Goal: Use online tool/utility: Utilize a website feature to perform a specific function

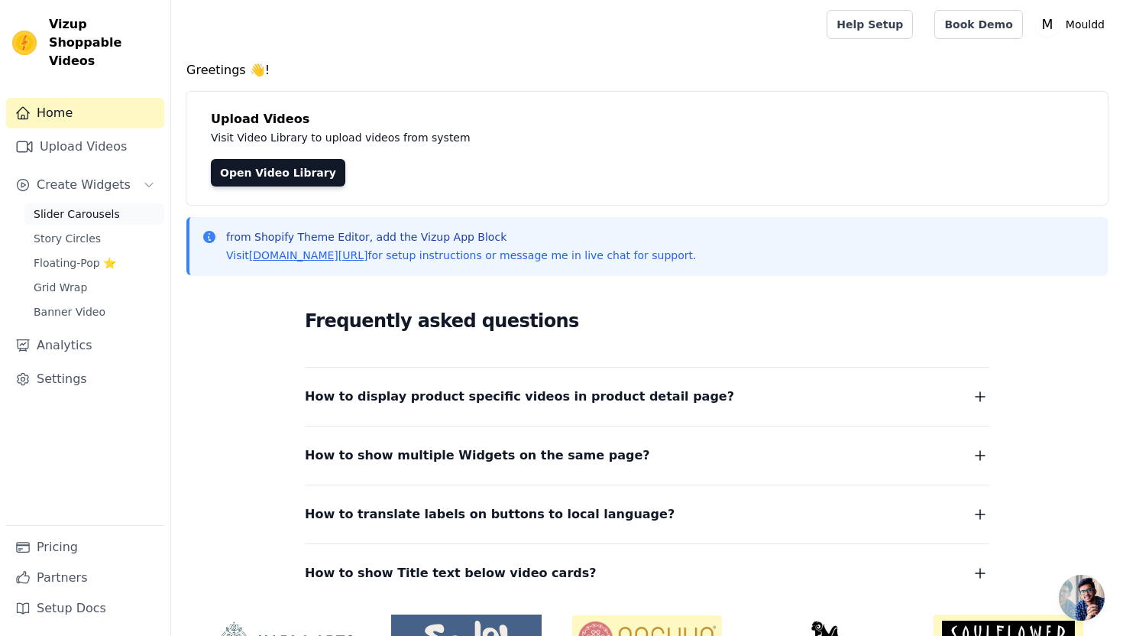
click at [100, 206] on span "Slider Carousels" at bounding box center [77, 213] width 86 height 15
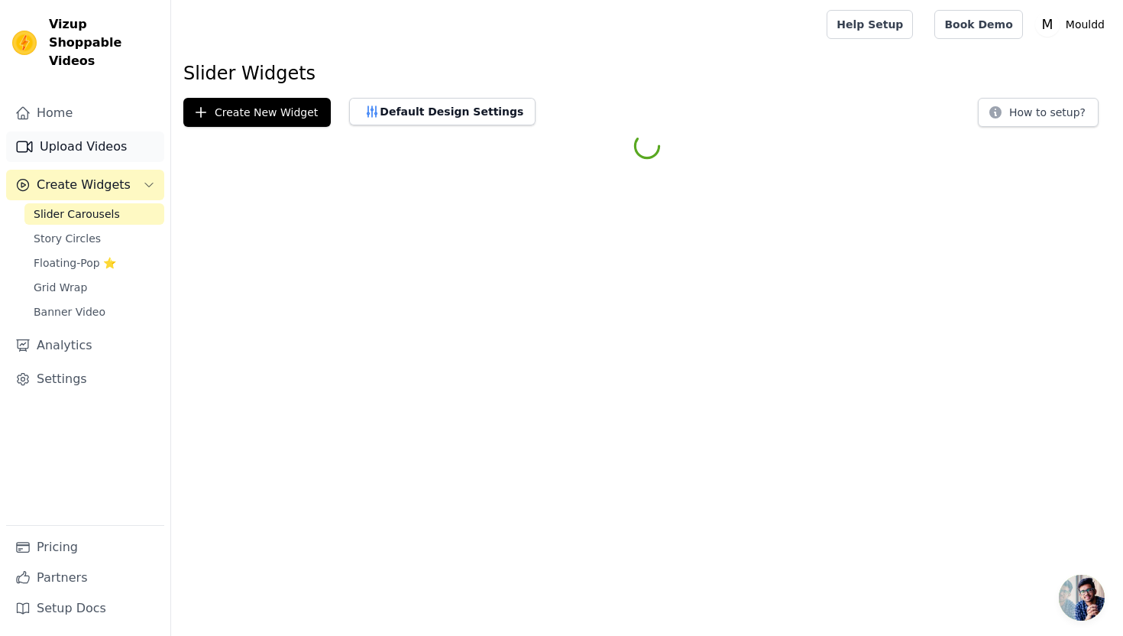
click at [121, 131] on link "Upload Videos" at bounding box center [85, 146] width 158 height 31
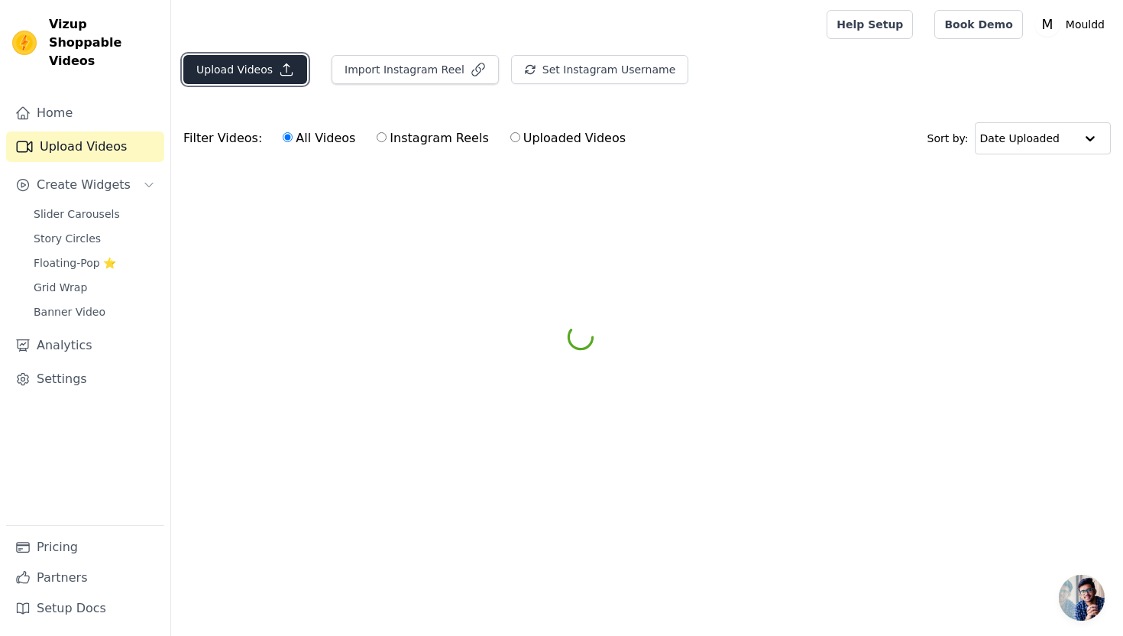
click at [276, 79] on button "Upload Videos" at bounding box center [245, 69] width 124 height 29
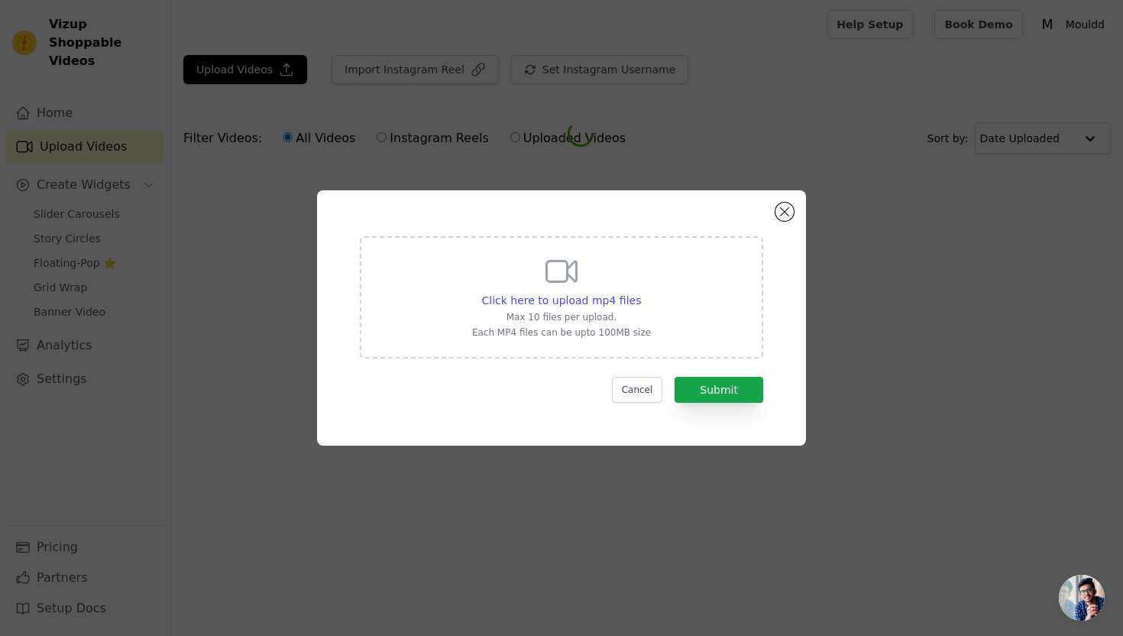
click at [497, 283] on div "Click here to upload mp4 files Max 10 files per upload. Each MP4 files can be u…" at bounding box center [561, 296] width 179 height 86
click at [640, 292] on input "Click here to upload mp4 files Max 10 files per upload. Each MP4 files can be u…" at bounding box center [640, 292] width 1 height 1
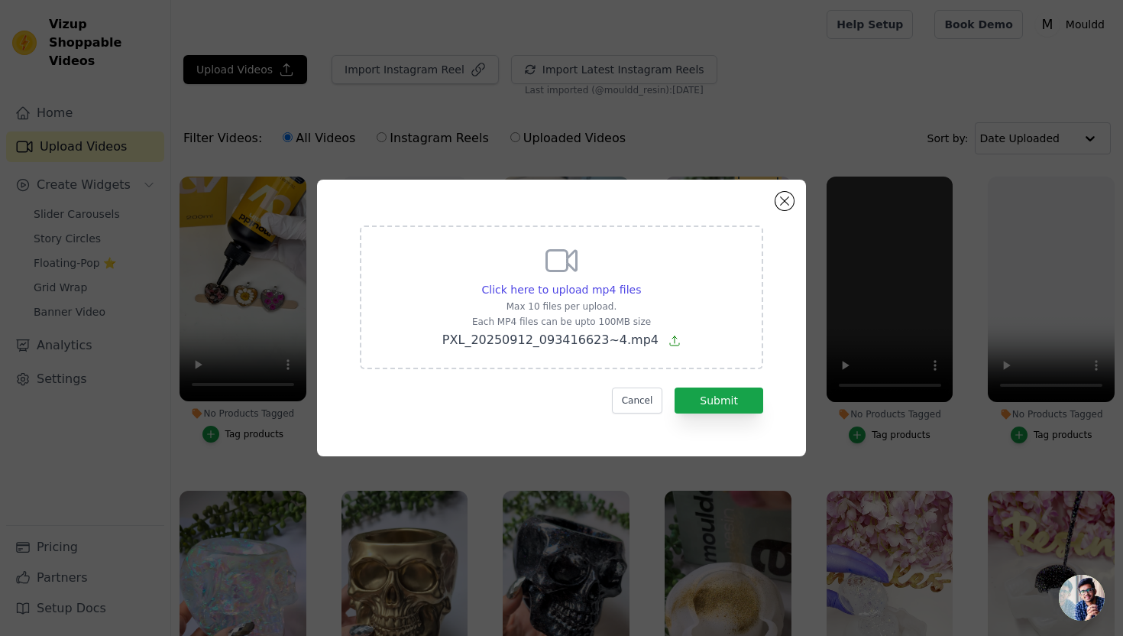
click at [448, 282] on div "Click here to upload mp4 files" at bounding box center [561, 289] width 238 height 15
click at [640, 282] on input "Click here to upload mp4 files Max 10 files per upload. Each MP4 files can be u…" at bounding box center [640, 281] width 1 height 1
click at [443, 269] on div "Click here to upload mp4 files Max 10 files per upload. Each MP4 files can be u…" at bounding box center [561, 297] width 403 height 144
click at [640, 281] on input "Click here to upload mp4 files Max 10 files per upload. Each MP4 files can be u…" at bounding box center [640, 281] width 1 height 1
type input "C:\fakepath\Bat Halloween Glitter no A+B.mp4"
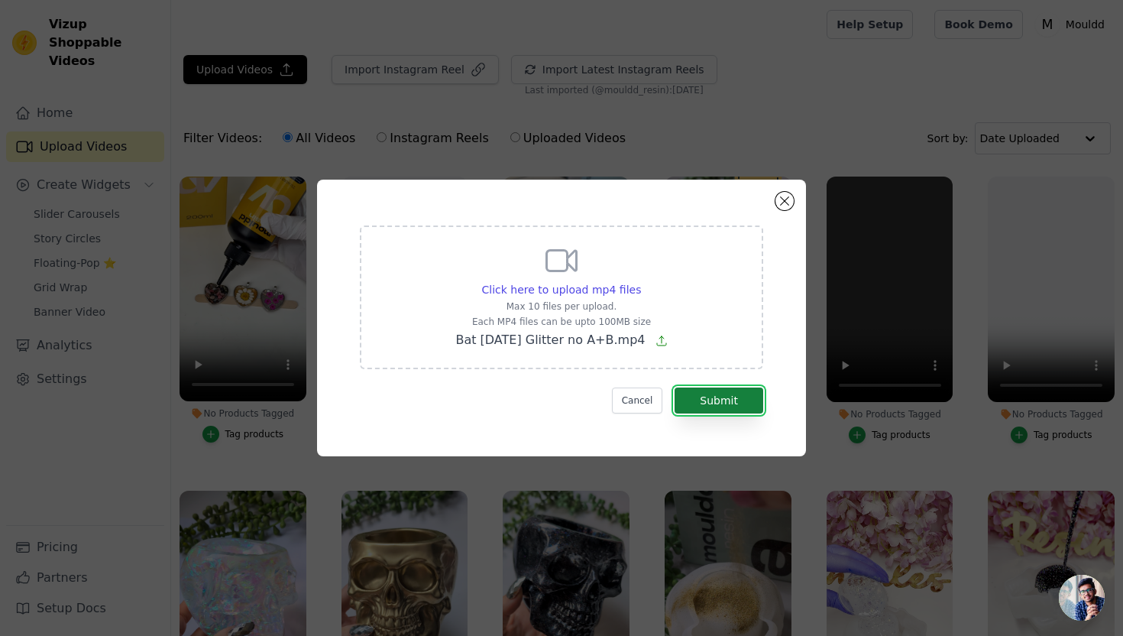
click at [717, 400] on button "Submit" at bounding box center [719, 400] width 89 height 26
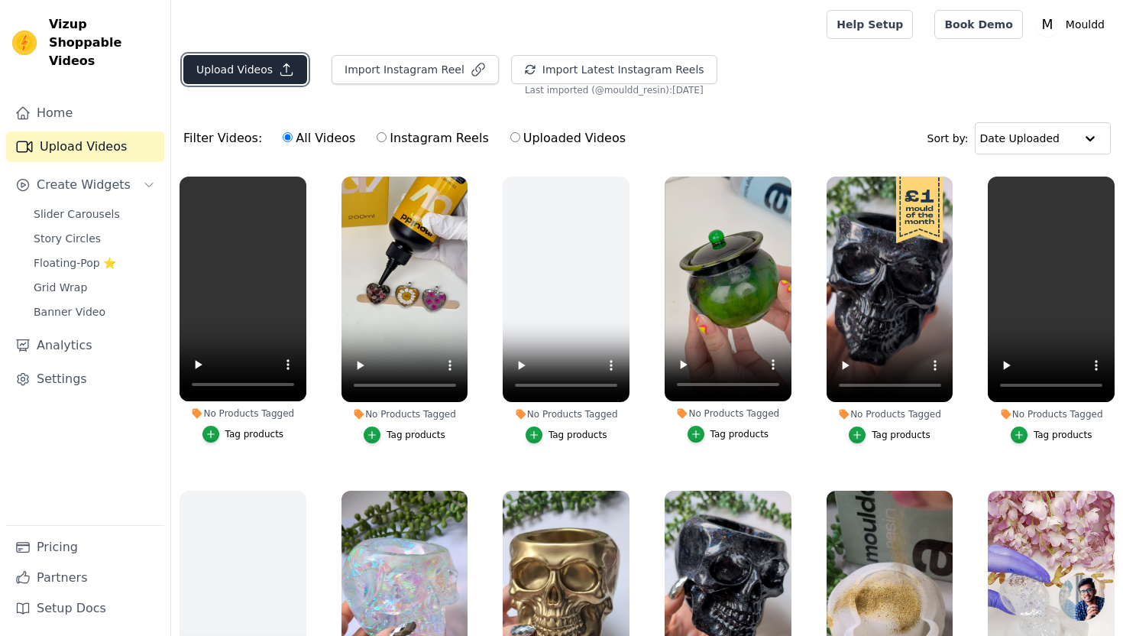
click at [251, 63] on button "Upload Videos" at bounding box center [245, 69] width 124 height 29
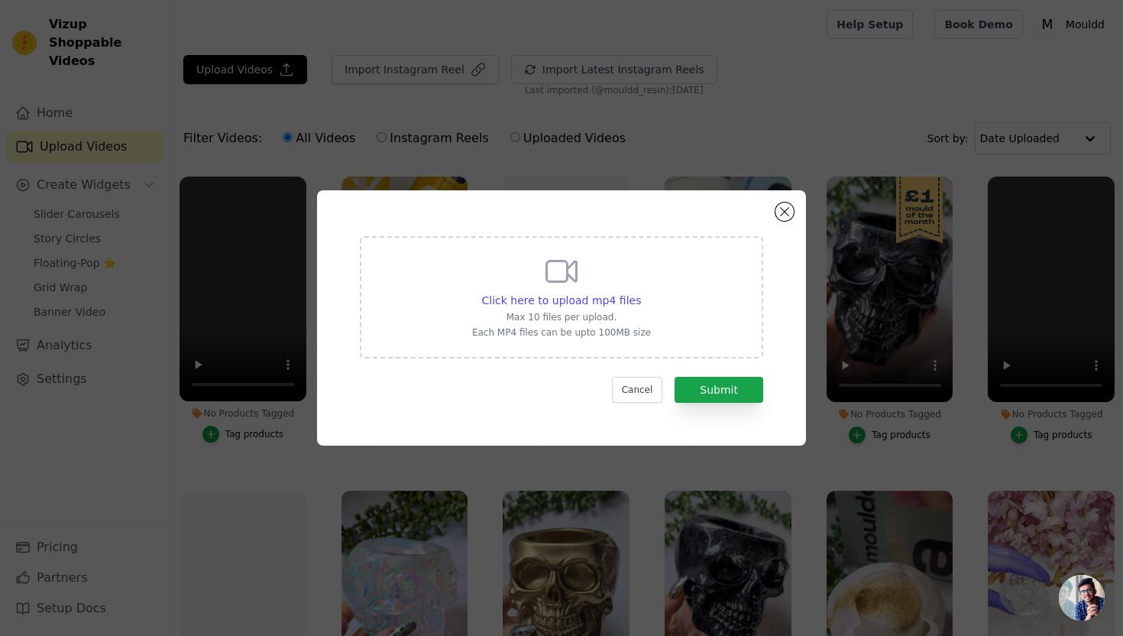
click at [452, 270] on div "Click here to upload mp4 files Max 10 files per upload. Each MP4 files can be u…" at bounding box center [561, 297] width 403 height 122
click at [640, 292] on input "Click here to upload mp4 files Max 10 files per upload. Each MP4 files can be u…" at bounding box center [640, 292] width 1 height 1
type input "C:\fakepath\Coffin Halloween Charms.mp4"
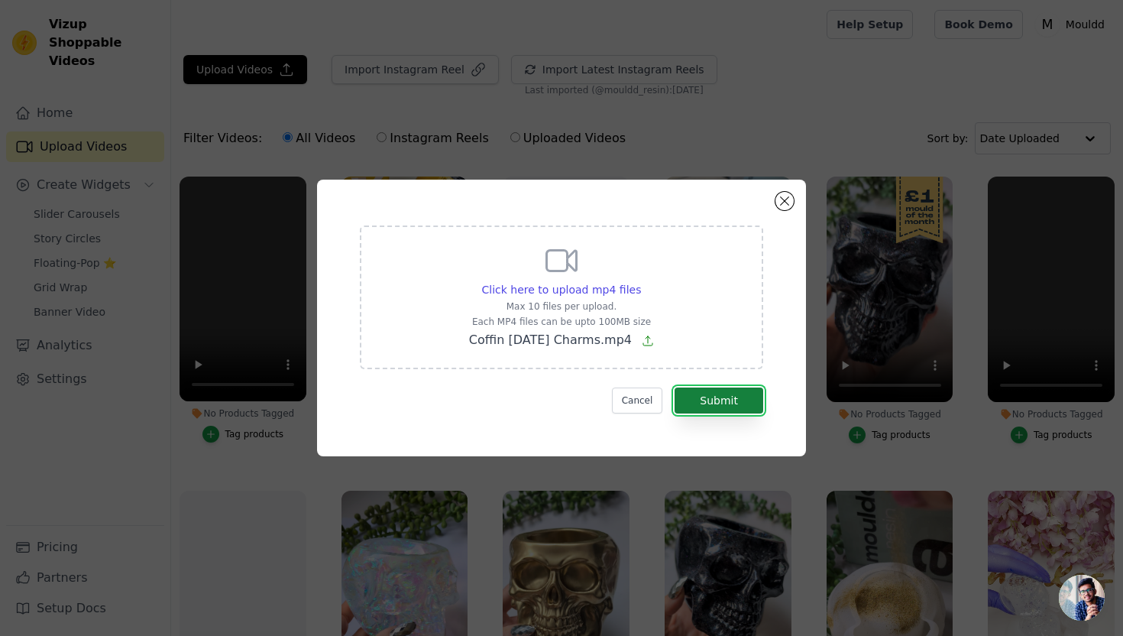
click at [748, 400] on button "Submit" at bounding box center [719, 400] width 89 height 26
click at [726, 389] on button "Submit" at bounding box center [719, 400] width 89 height 26
click at [735, 411] on button "Submit" at bounding box center [719, 400] width 89 height 26
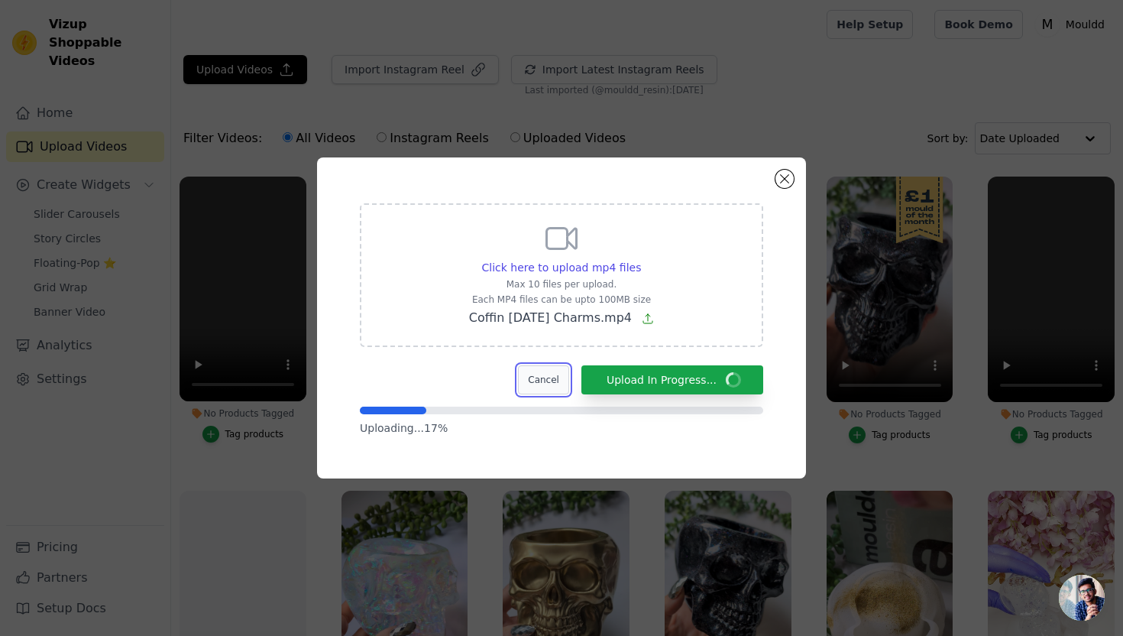
click at [546, 379] on button "Cancel" at bounding box center [543, 379] width 51 height 29
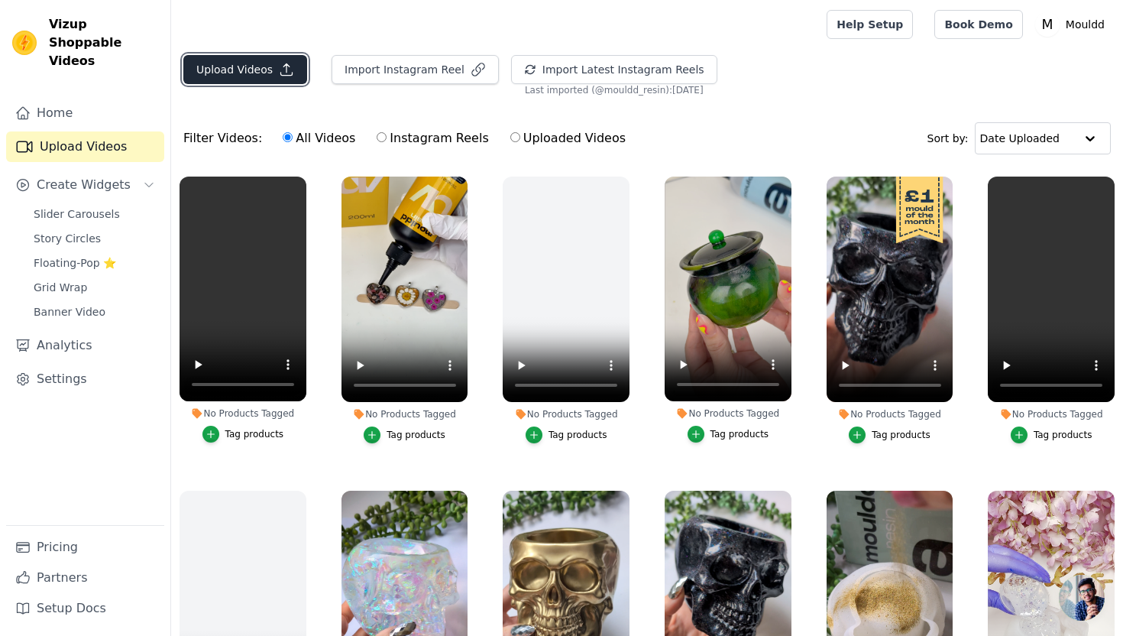
click at [270, 73] on button "Upload Videos" at bounding box center [245, 69] width 124 height 29
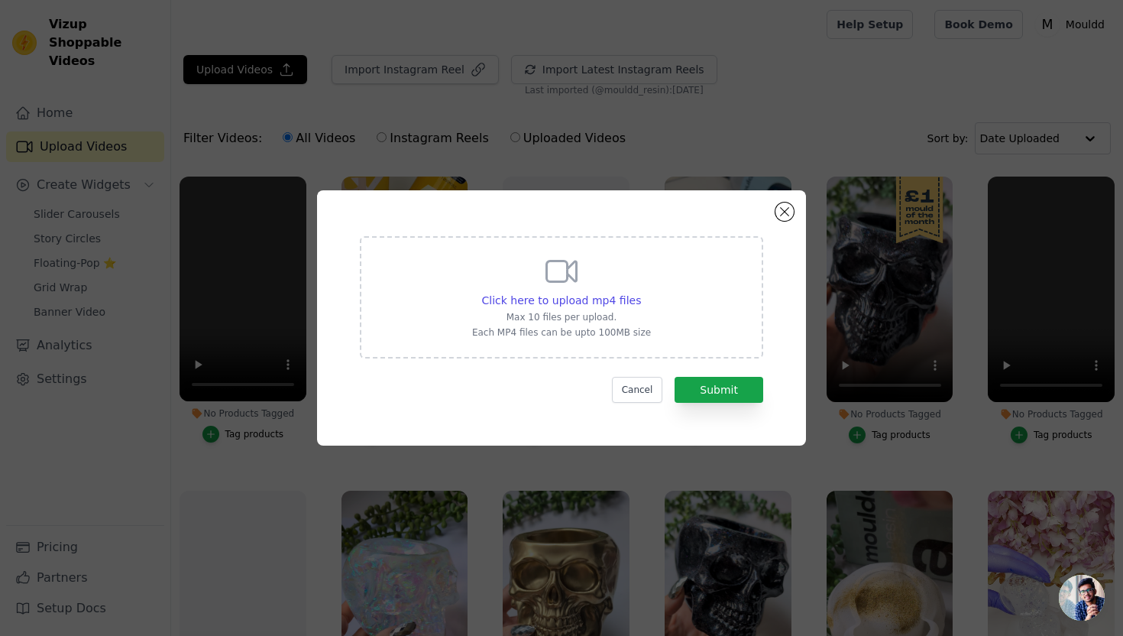
click at [429, 292] on div "Click here to upload mp4 files Max 10 files per upload. Each MP4 files can be u…" at bounding box center [561, 297] width 403 height 122
click at [640, 292] on input "Click here to upload mp4 files Max 10 files per upload. Each MP4 files can be u…" at bounding box center [640, 292] width 1 height 1
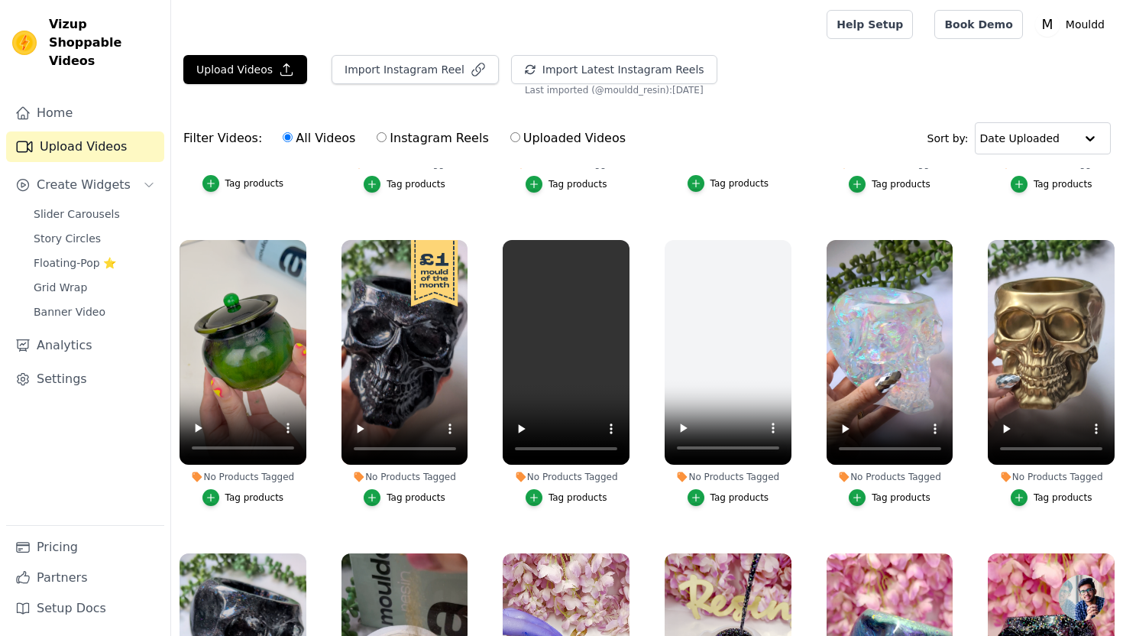
scroll to position [414, 0]
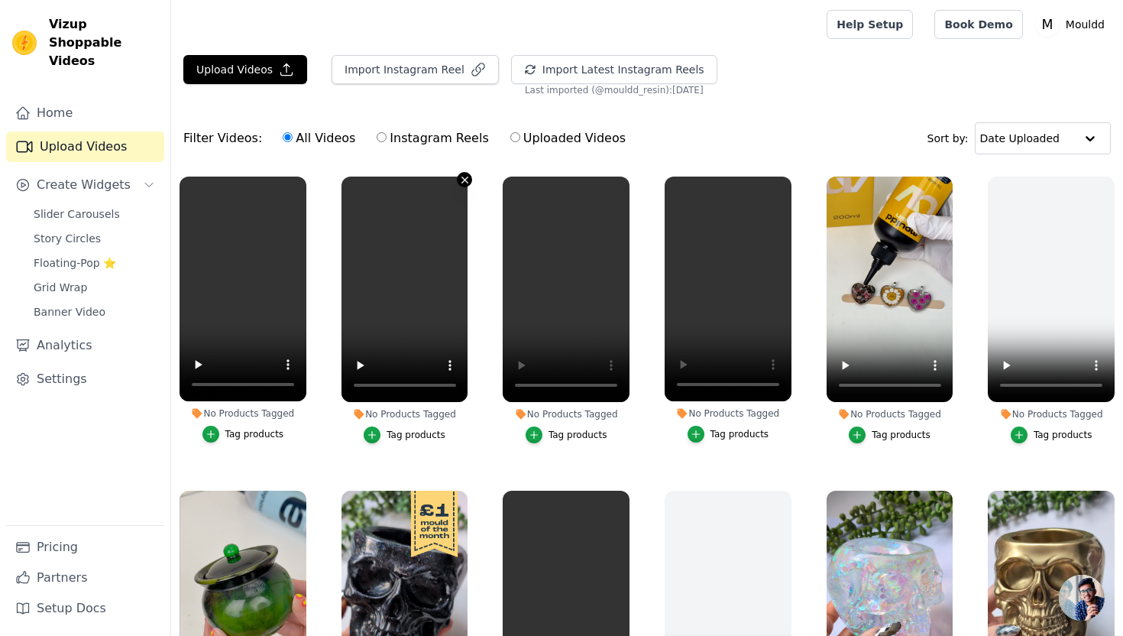
click at [467, 179] on icon "button" at bounding box center [464, 179] width 11 height 11
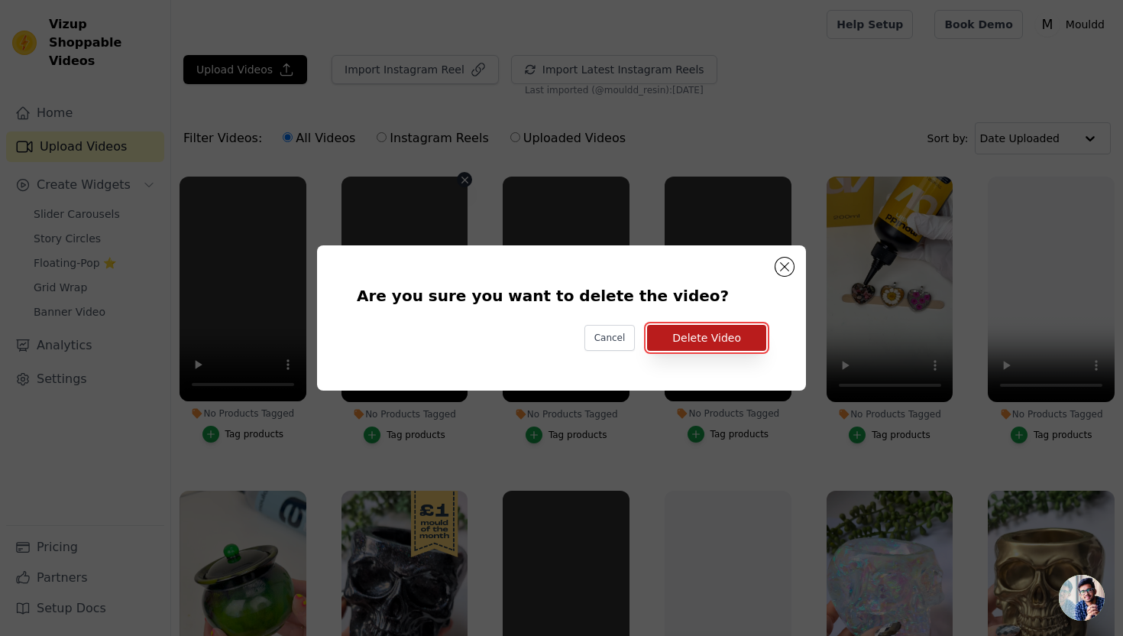
click at [743, 339] on button "Delete Video" at bounding box center [706, 338] width 119 height 26
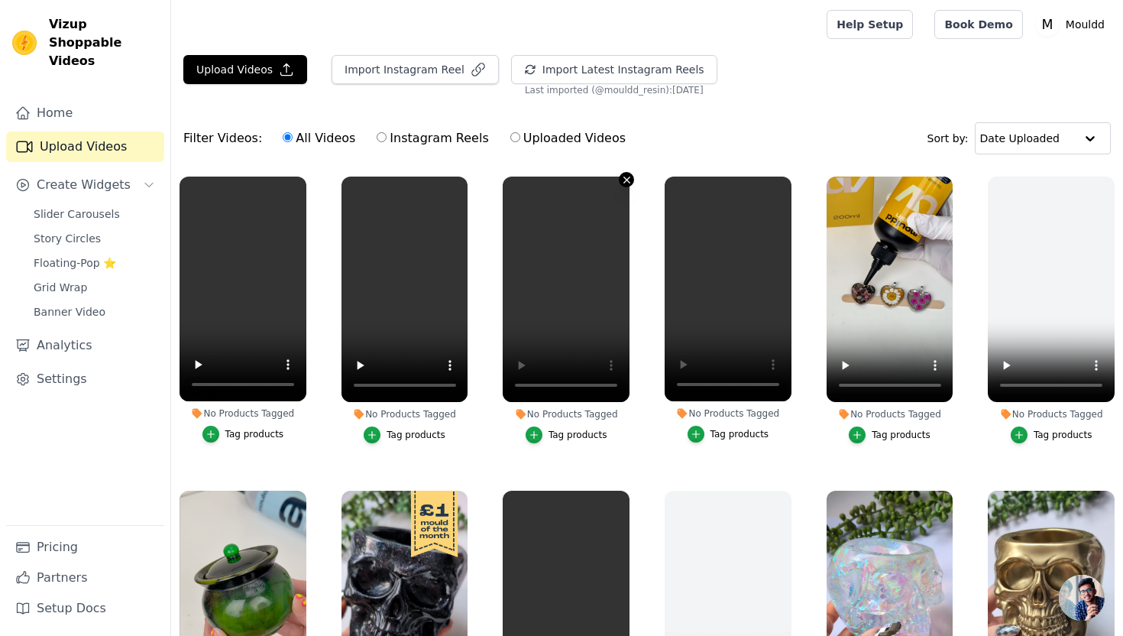
click at [628, 181] on icon "button" at bounding box center [627, 180] width 6 height 6
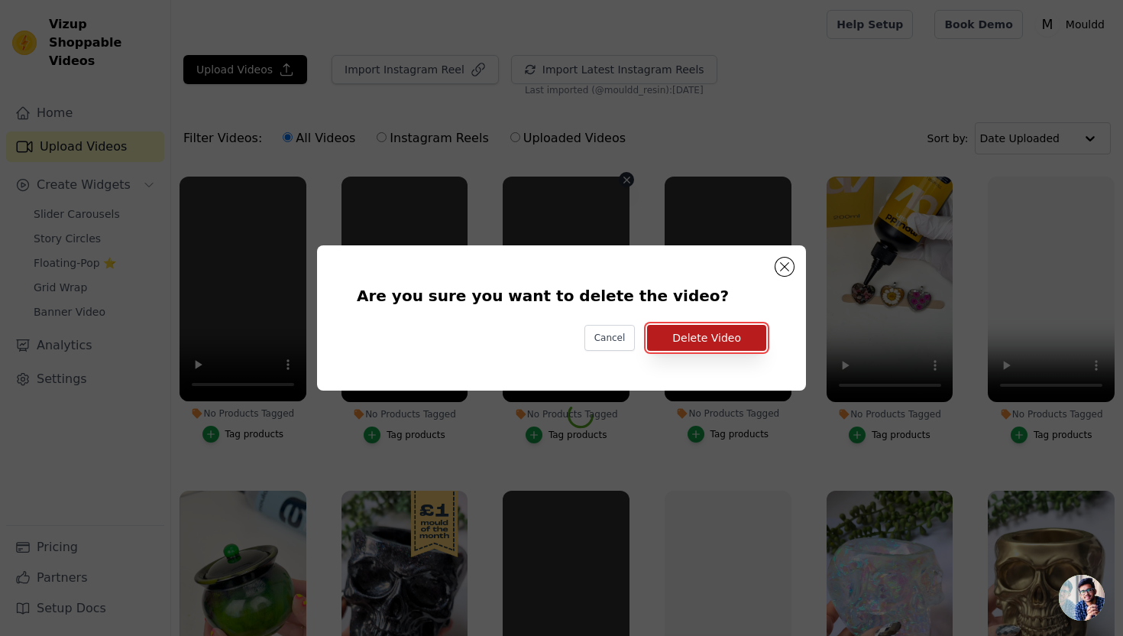
click at [721, 336] on button "Delete Video" at bounding box center [706, 338] width 119 height 26
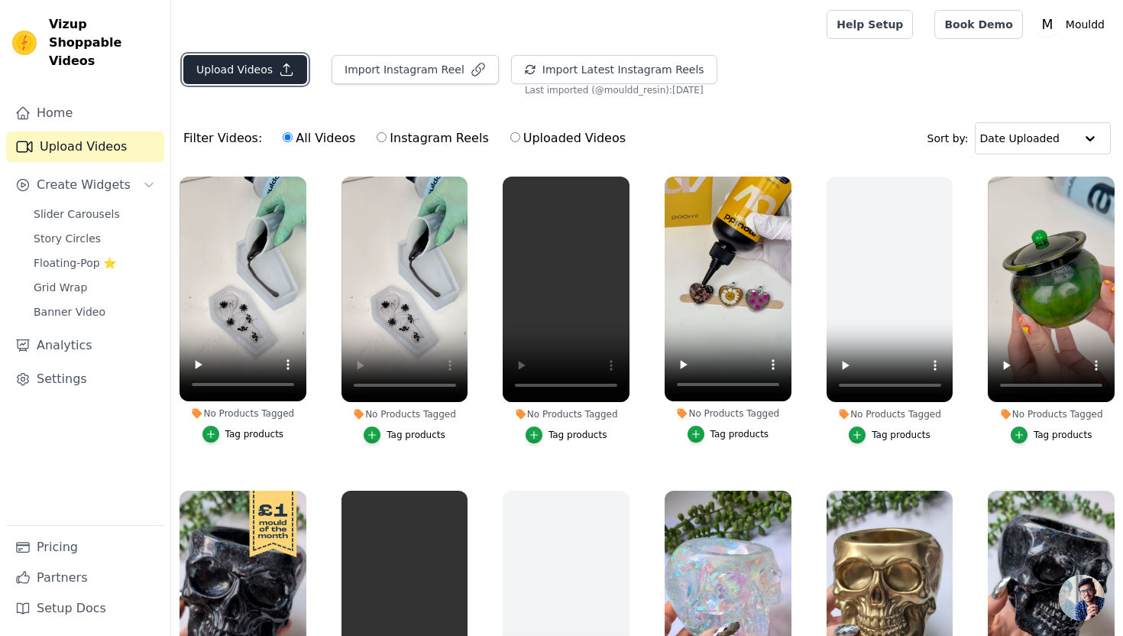
click at [259, 64] on button "Upload Videos" at bounding box center [245, 69] width 124 height 29
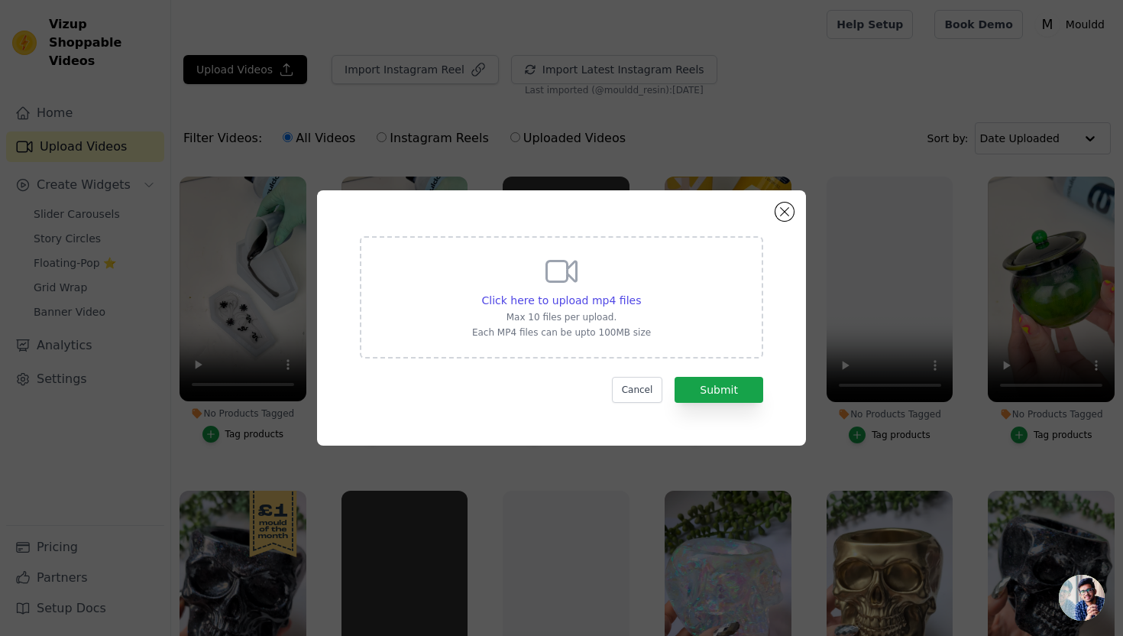
click at [459, 264] on div "Click here to upload mp4 files Max 10 files per upload. Each MP4 files can be u…" at bounding box center [561, 297] width 403 height 122
click at [640, 292] on input "Click here to upload mp4 files Max 10 files per upload. Each MP4 files can be u…" at bounding box center [640, 292] width 1 height 1
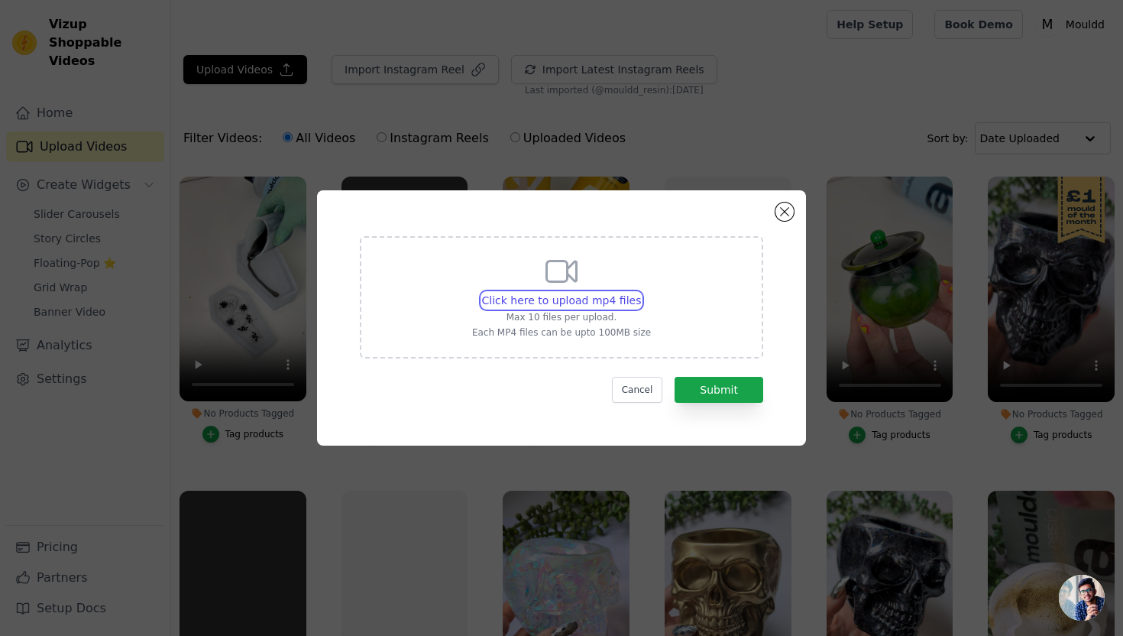
type input "C:\fakepath\Charm Pumpkin.mp4"
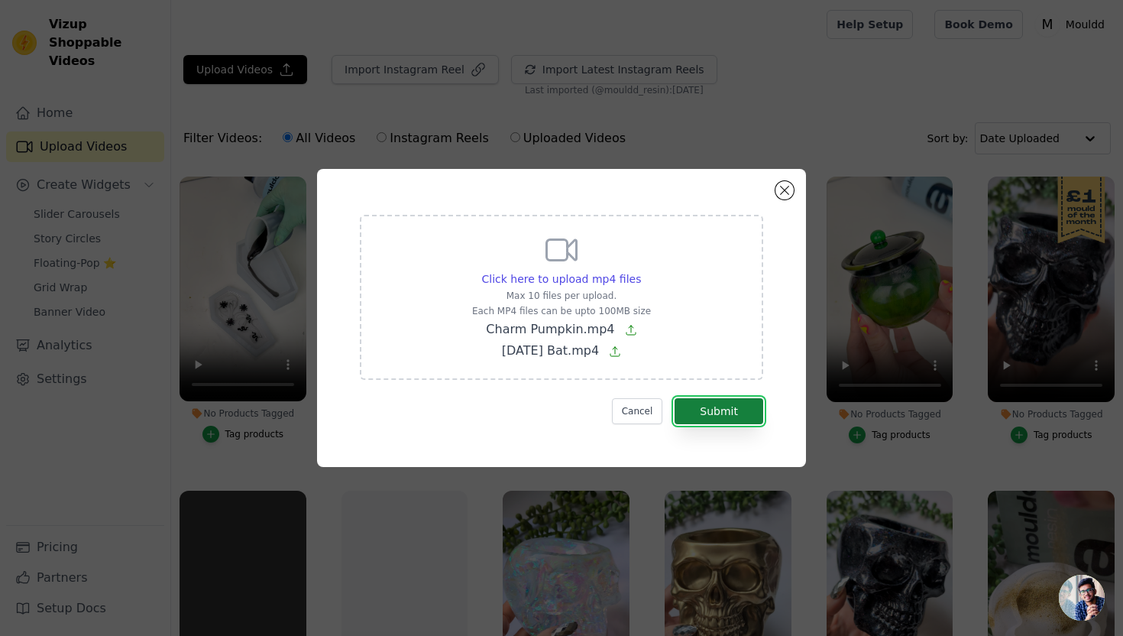
click at [737, 410] on button "Submit" at bounding box center [719, 411] width 89 height 26
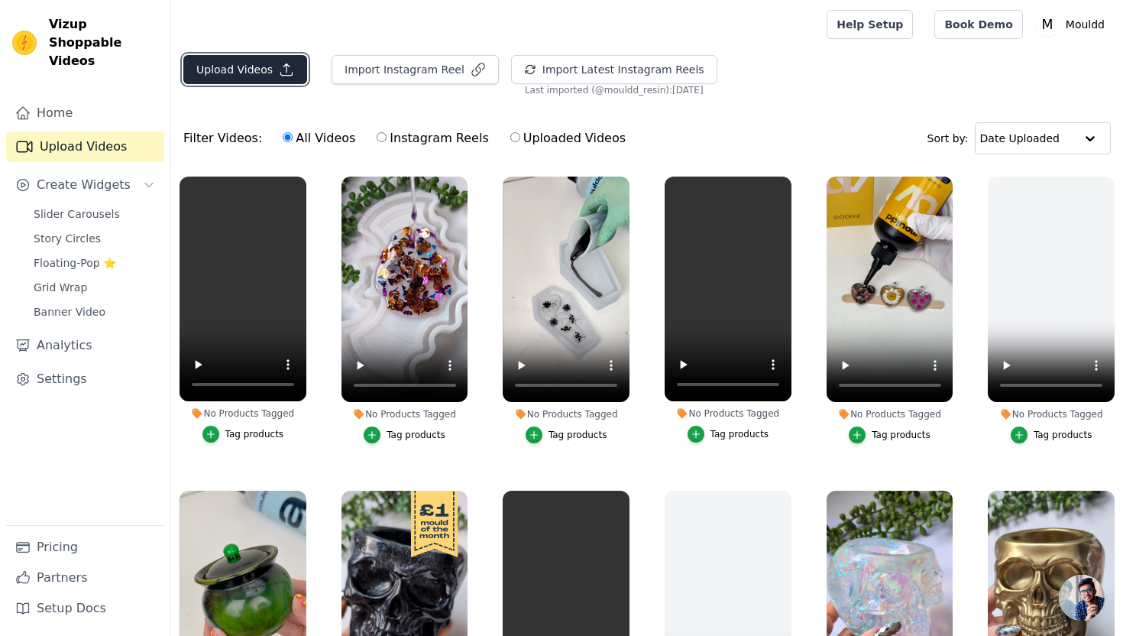
click at [257, 78] on button "Upload Videos" at bounding box center [245, 69] width 124 height 29
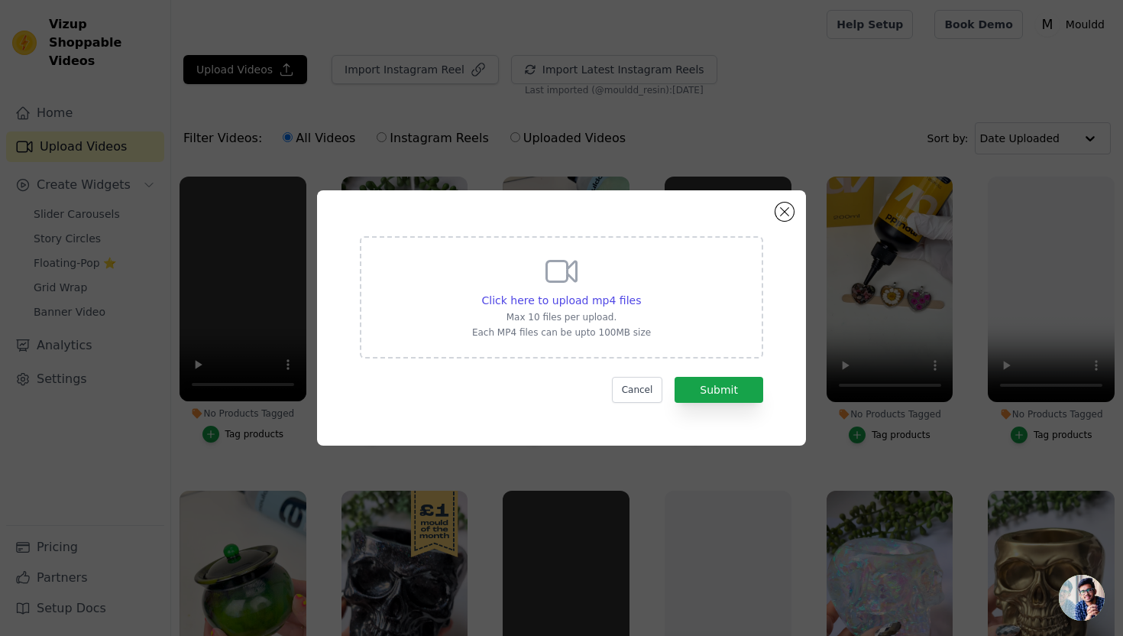
click at [459, 270] on div "Click here to upload mp4 files Max 10 files per upload. Each MP4 files can be u…" at bounding box center [561, 297] width 403 height 122
click at [640, 292] on input "Click here to upload mp4 files Max 10 files per upload. Each MP4 files can be u…" at bounding box center [640, 292] width 1 height 1
type input "C:\fakepath\Coffin Reveal.mp4"
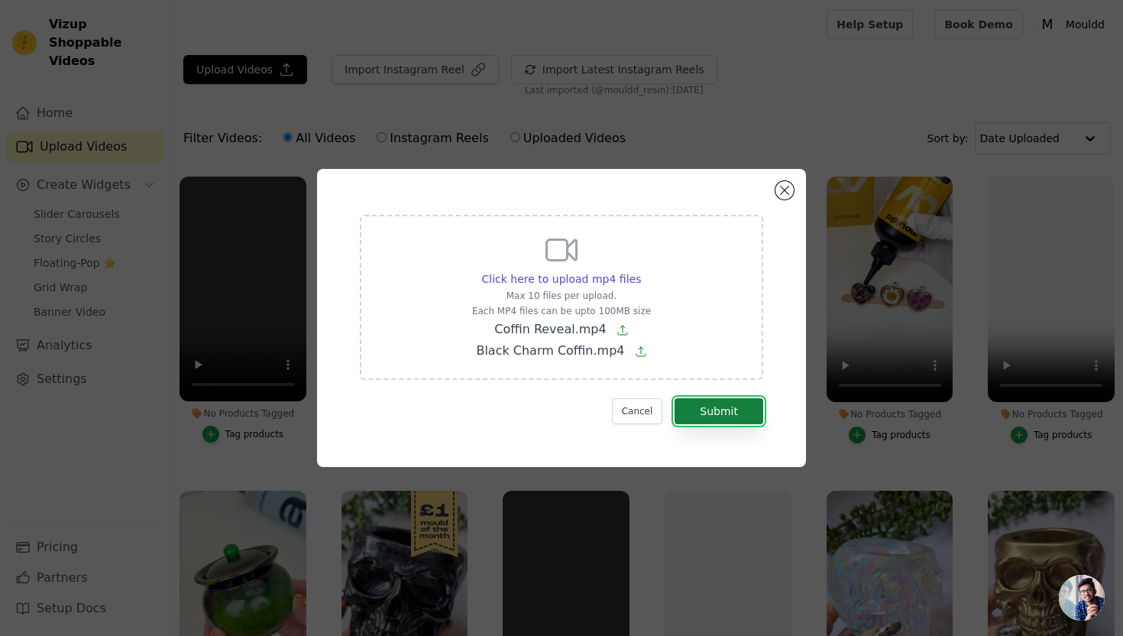
click at [697, 410] on button "Submit" at bounding box center [719, 411] width 89 height 26
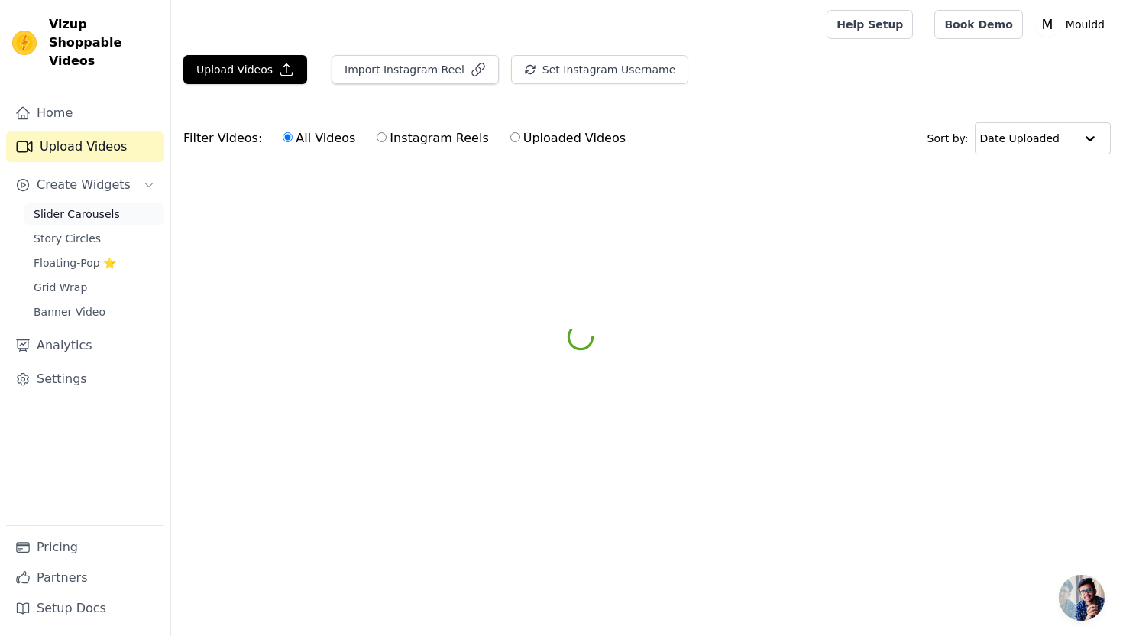
click at [88, 203] on link "Slider Carousels" at bounding box center [94, 213] width 140 height 21
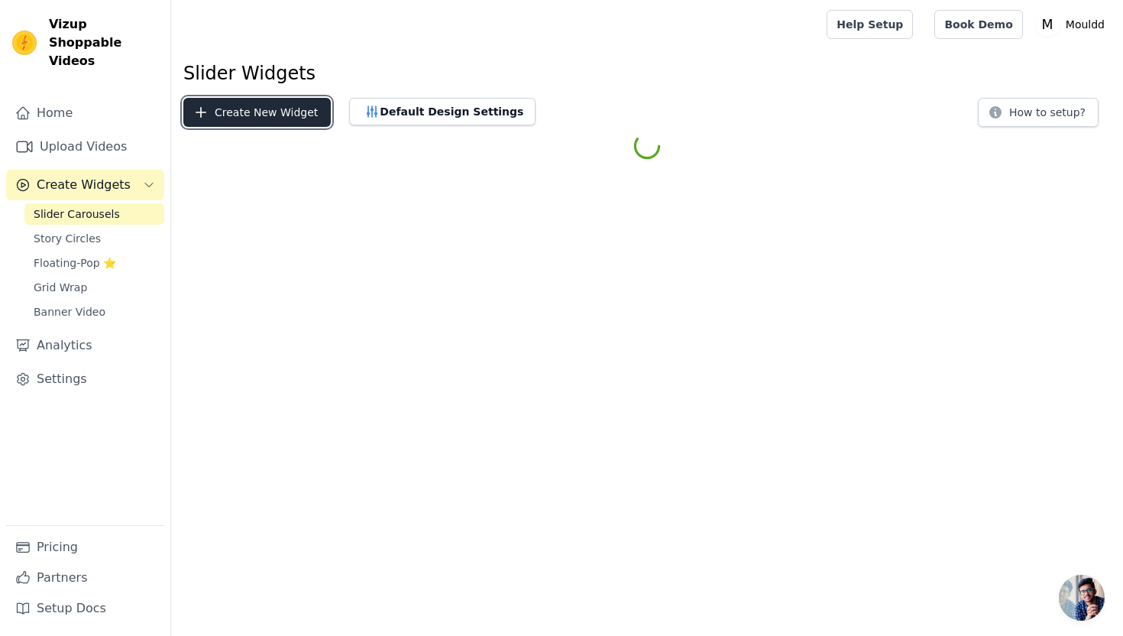
click at [270, 122] on button "Create New Widget" at bounding box center [256, 112] width 147 height 29
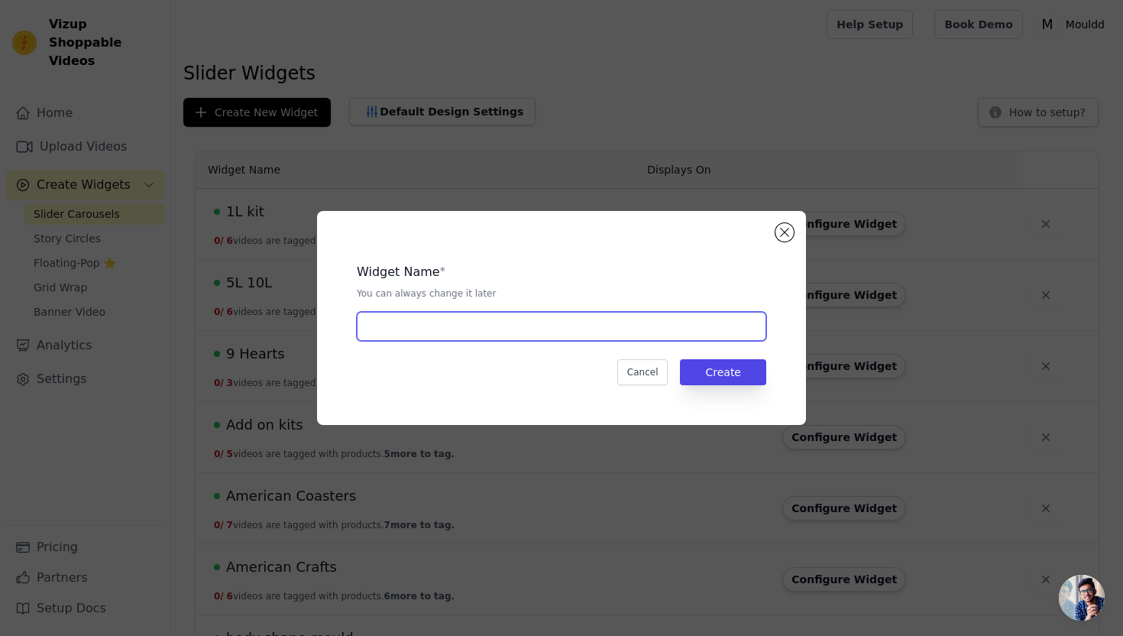
click at [408, 326] on input "text" at bounding box center [562, 326] width 410 height 29
type input "[DATE] Bundle"
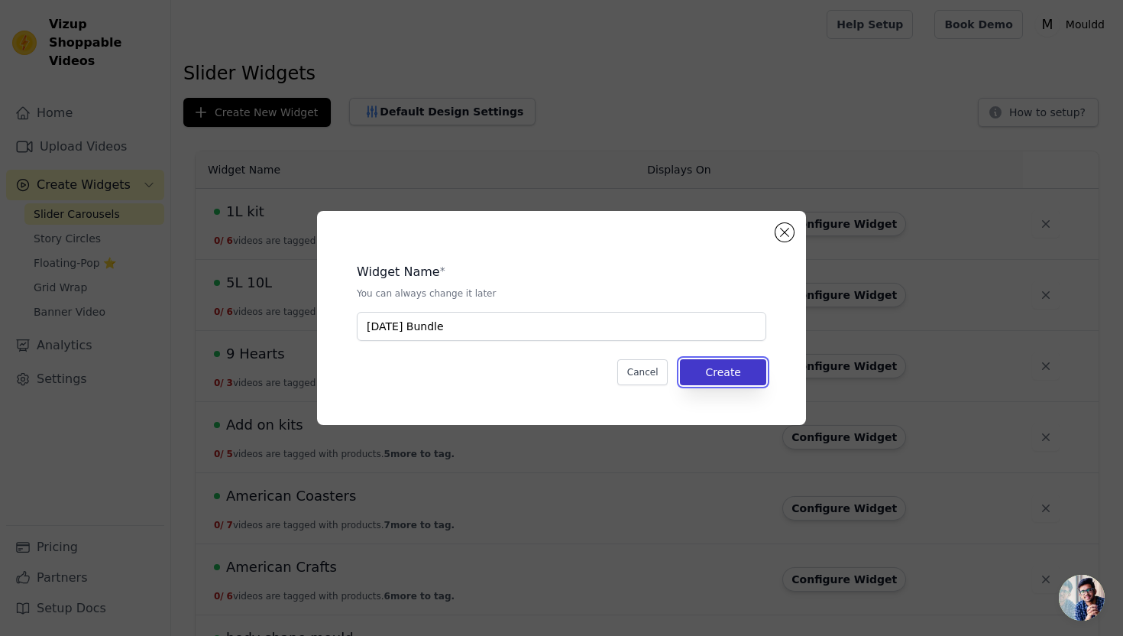
click at [714, 373] on button "Create" at bounding box center [723, 372] width 86 height 26
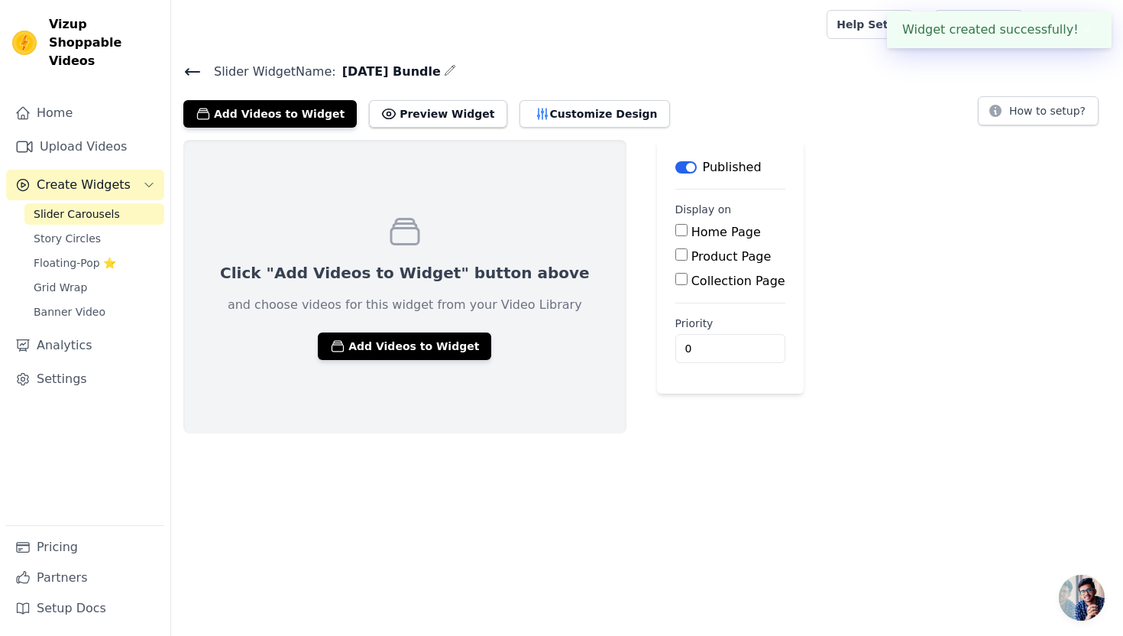
click at [285, 258] on div "Click "Add Videos to Widget" button above and choose videos for this widget fro…" at bounding box center [404, 286] width 443 height 293
click at [343, 361] on div "Click "Add Videos to Widget" button above and choose videos for this widget fro…" at bounding box center [404, 286] width 443 height 293
click at [385, 339] on button "Add Videos to Widget" at bounding box center [404, 346] width 173 height 28
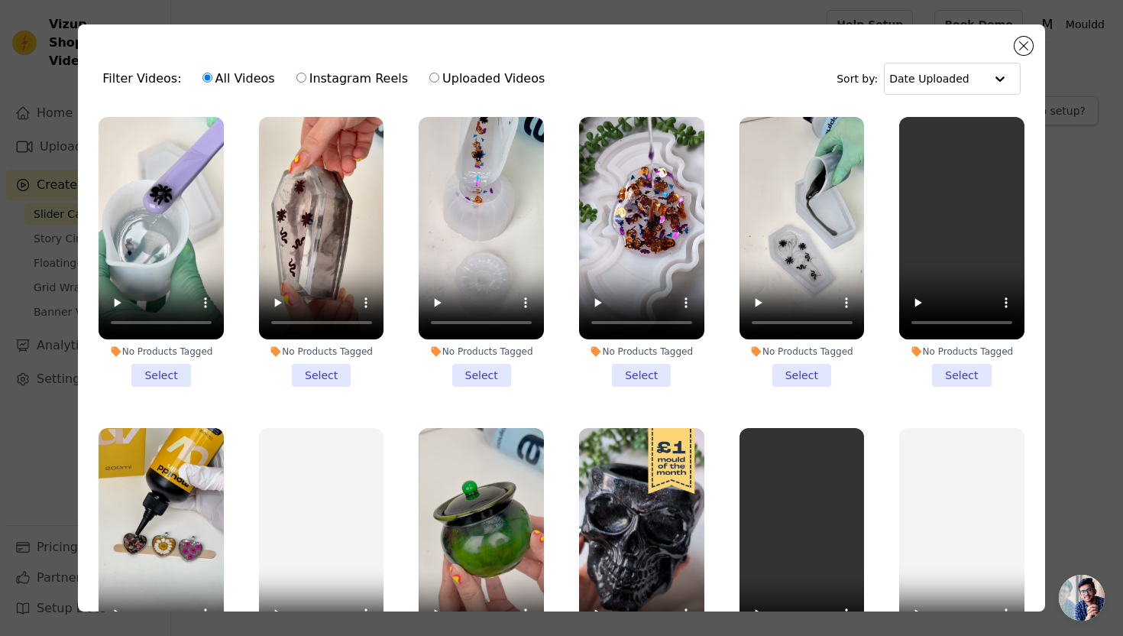
click at [643, 375] on li "No Products Tagged Select" at bounding box center [641, 252] width 125 height 270
click at [0, 0] on input "No Products Tagged Select" at bounding box center [0, 0] width 0 height 0
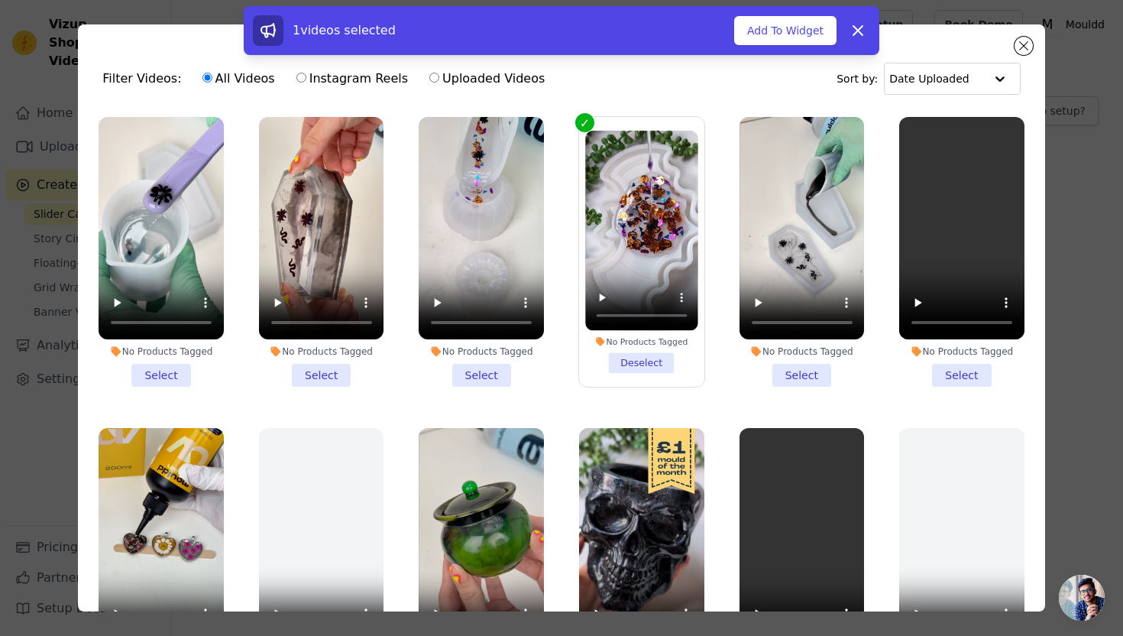
click at [797, 381] on li "No Products Tagged Select" at bounding box center [802, 252] width 125 height 270
click at [0, 0] on input "No Products Tagged Select" at bounding box center [0, 0] width 0 height 0
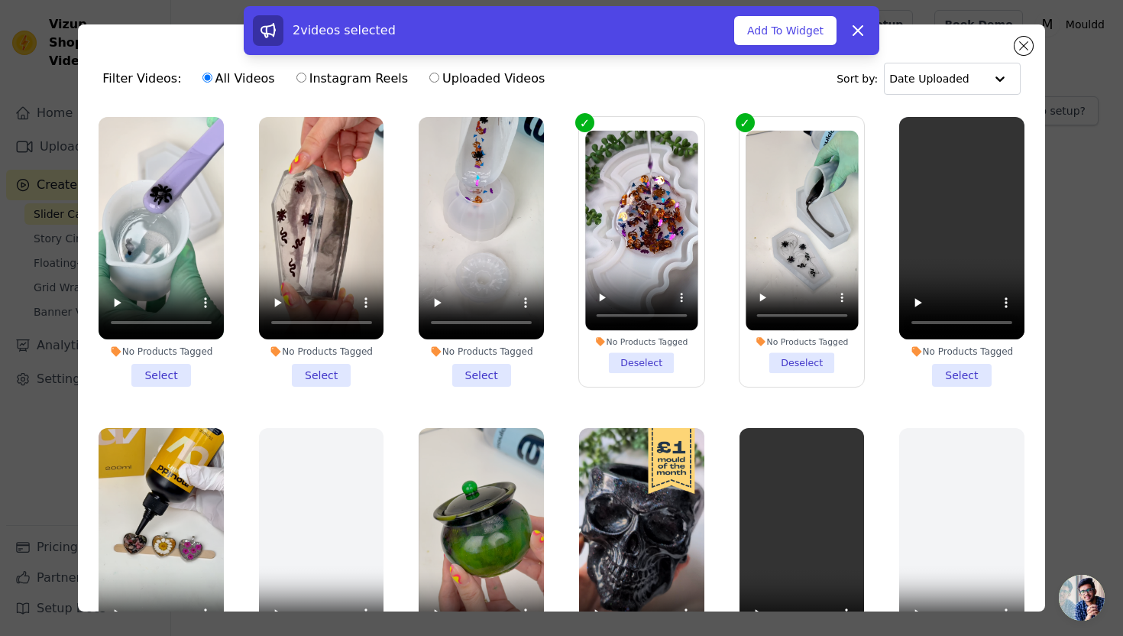
click at [477, 364] on li "No Products Tagged Select" at bounding box center [481, 252] width 125 height 270
click at [0, 0] on input "No Products Tagged Select" at bounding box center [0, 0] width 0 height 0
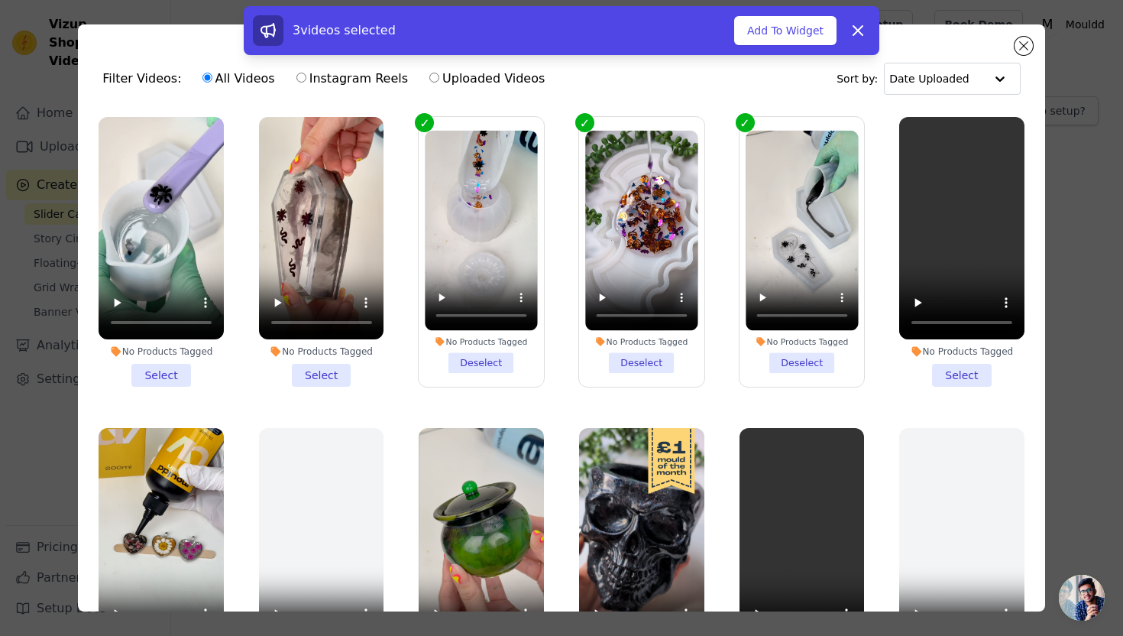
click at [318, 370] on li "No Products Tagged Select" at bounding box center [321, 252] width 125 height 270
click at [0, 0] on input "No Products Tagged Select" at bounding box center [0, 0] width 0 height 0
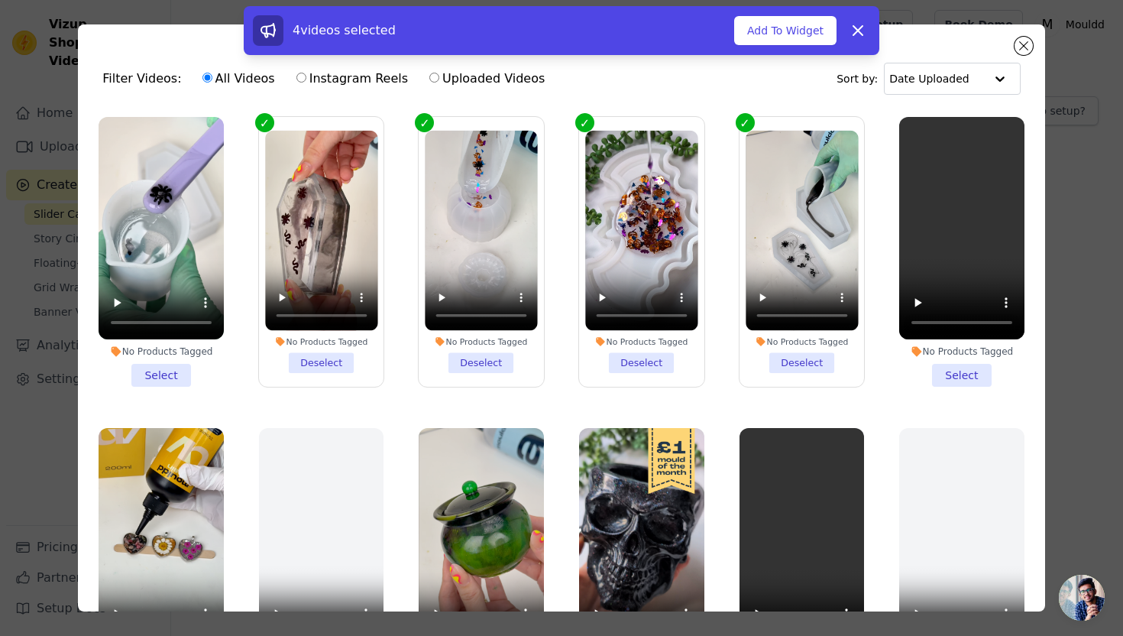
click at [959, 371] on li "No Products Tagged Select" at bounding box center [961, 252] width 125 height 270
click at [0, 0] on input "No Products Tagged Select" at bounding box center [0, 0] width 0 height 0
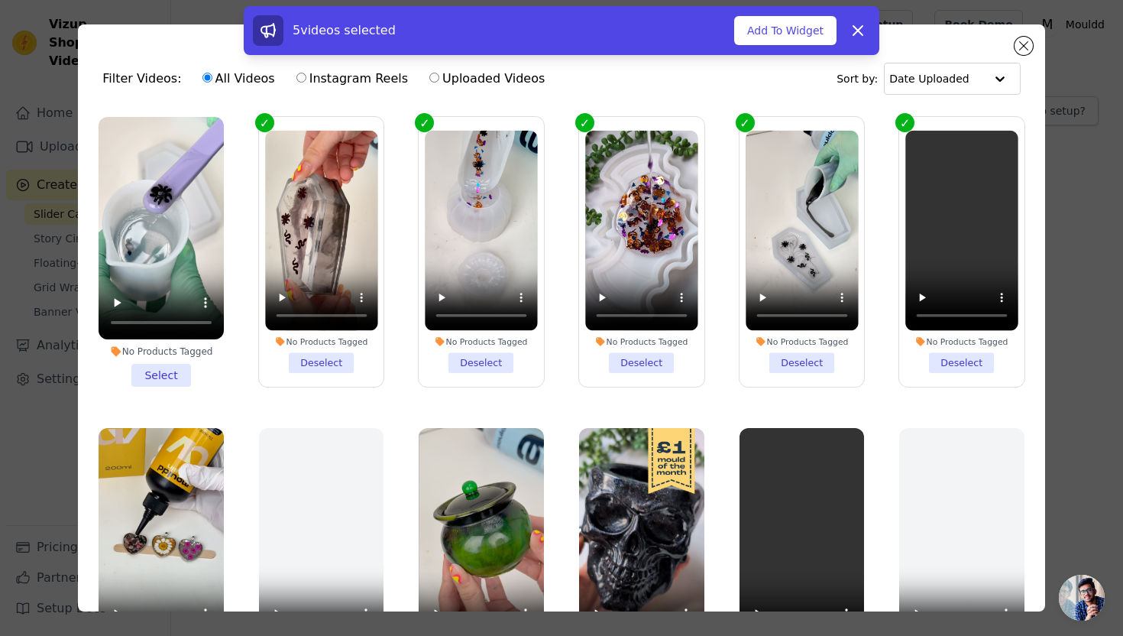
click at [815, 366] on li "No Products Tagged Deselect" at bounding box center [802, 252] width 112 height 242
click at [0, 0] on input "No Products Tagged Deselect" at bounding box center [0, 0] width 0 height 0
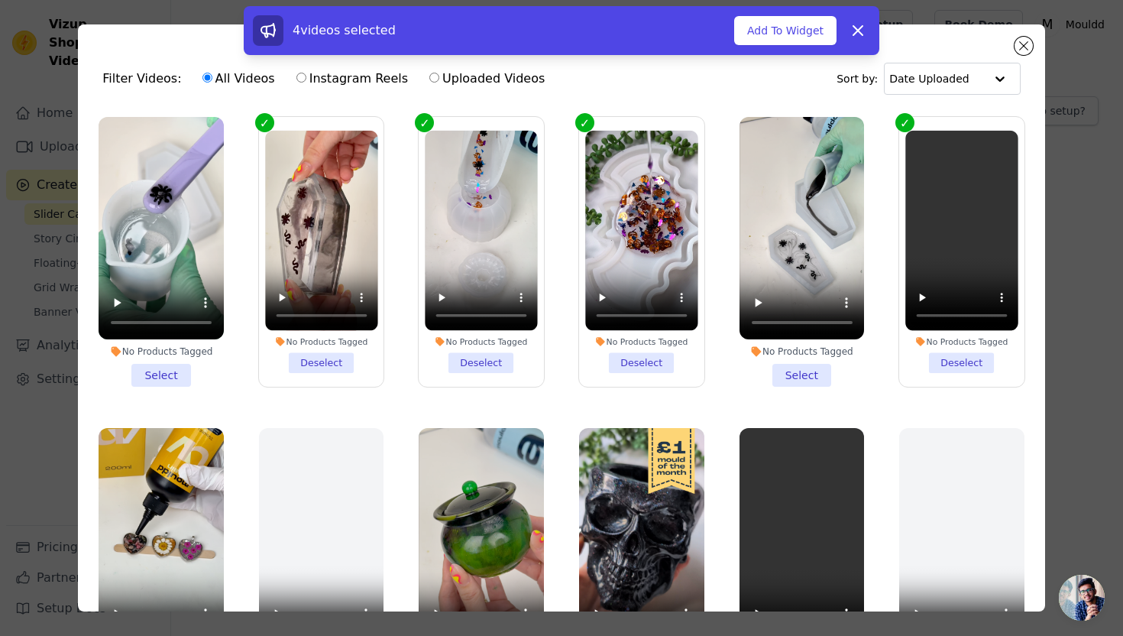
click at [183, 378] on li "No Products Tagged Select" at bounding box center [161, 252] width 125 height 270
click at [0, 0] on input "No Products Tagged Select" at bounding box center [0, 0] width 0 height 0
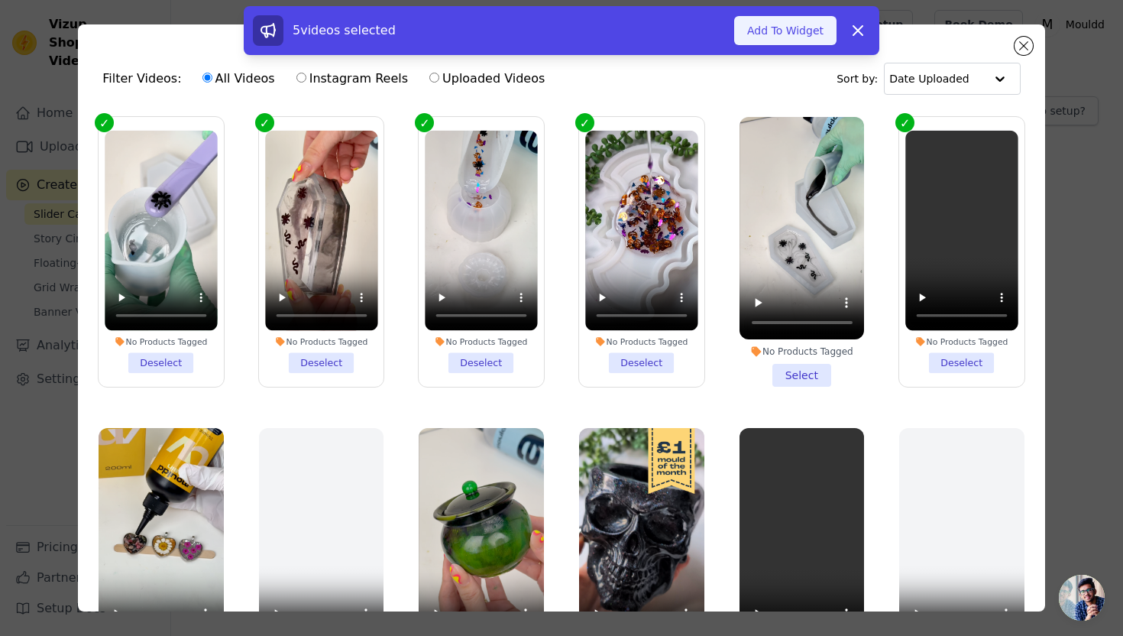
click at [790, 38] on button "Add To Widget" at bounding box center [785, 30] width 102 height 29
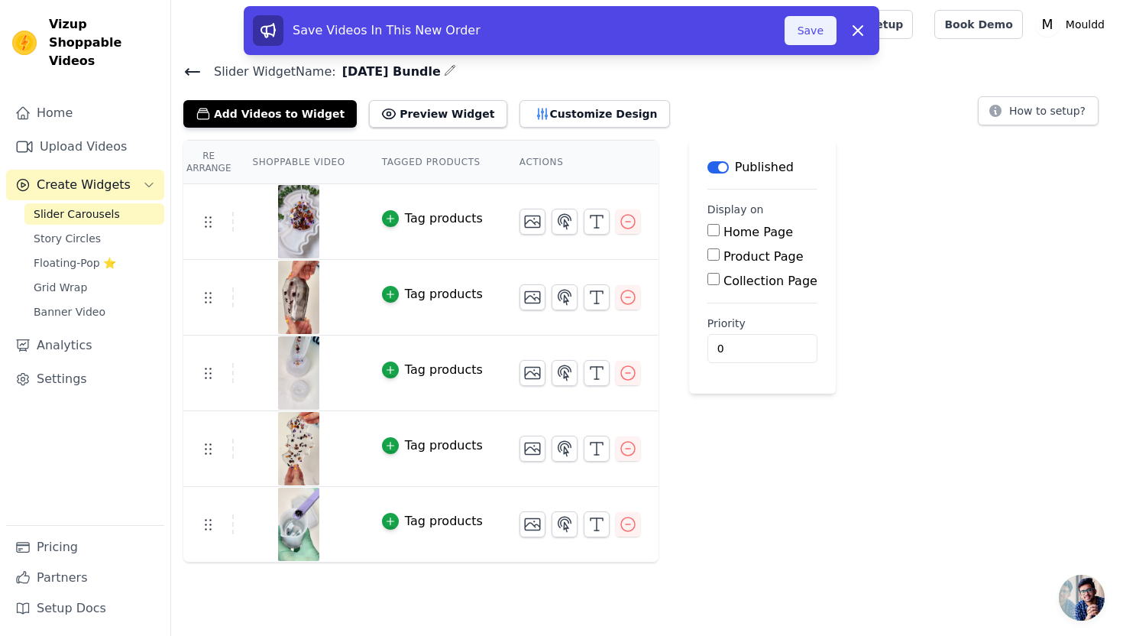
click at [808, 33] on button "Save" at bounding box center [811, 30] width 52 height 29
click at [796, 29] on button "Save" at bounding box center [811, 30] width 52 height 29
